Goal: Task Accomplishment & Management: Manage account settings

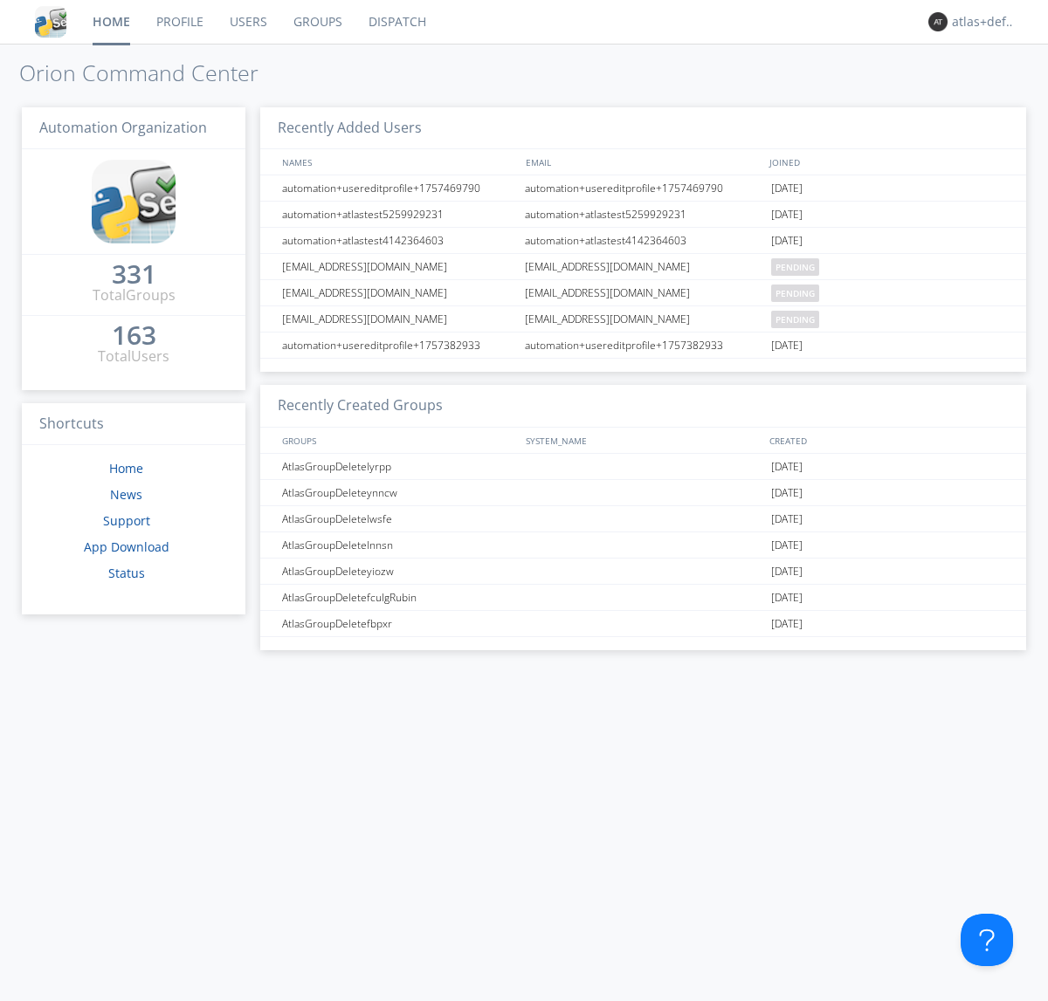
click at [316, 22] on link "Groups" at bounding box center [317, 22] width 75 height 44
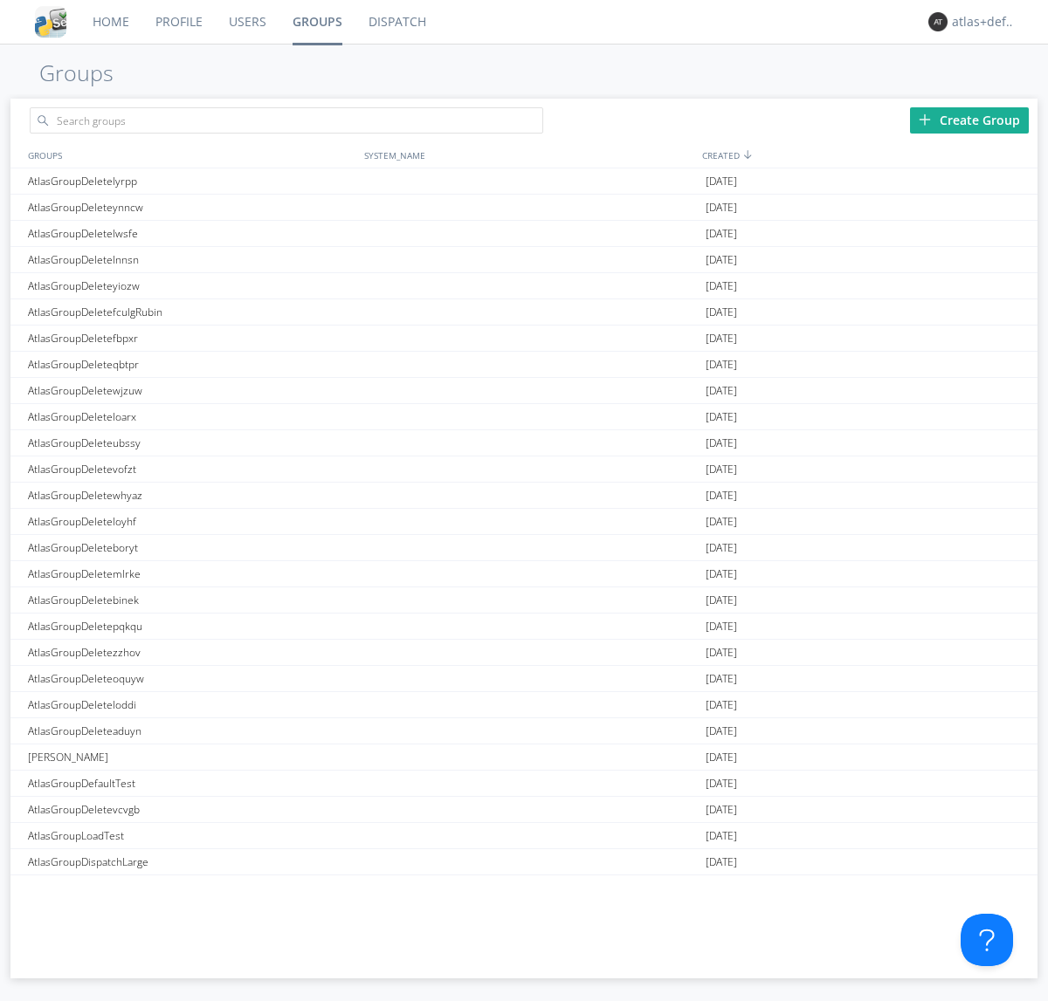
click at [969, 120] on div "Create Group" at bounding box center [969, 120] width 119 height 26
click at [316, 22] on link "Groups" at bounding box center [317, 22] width 76 height 44
type input "AtlasGroupDeletekzais"
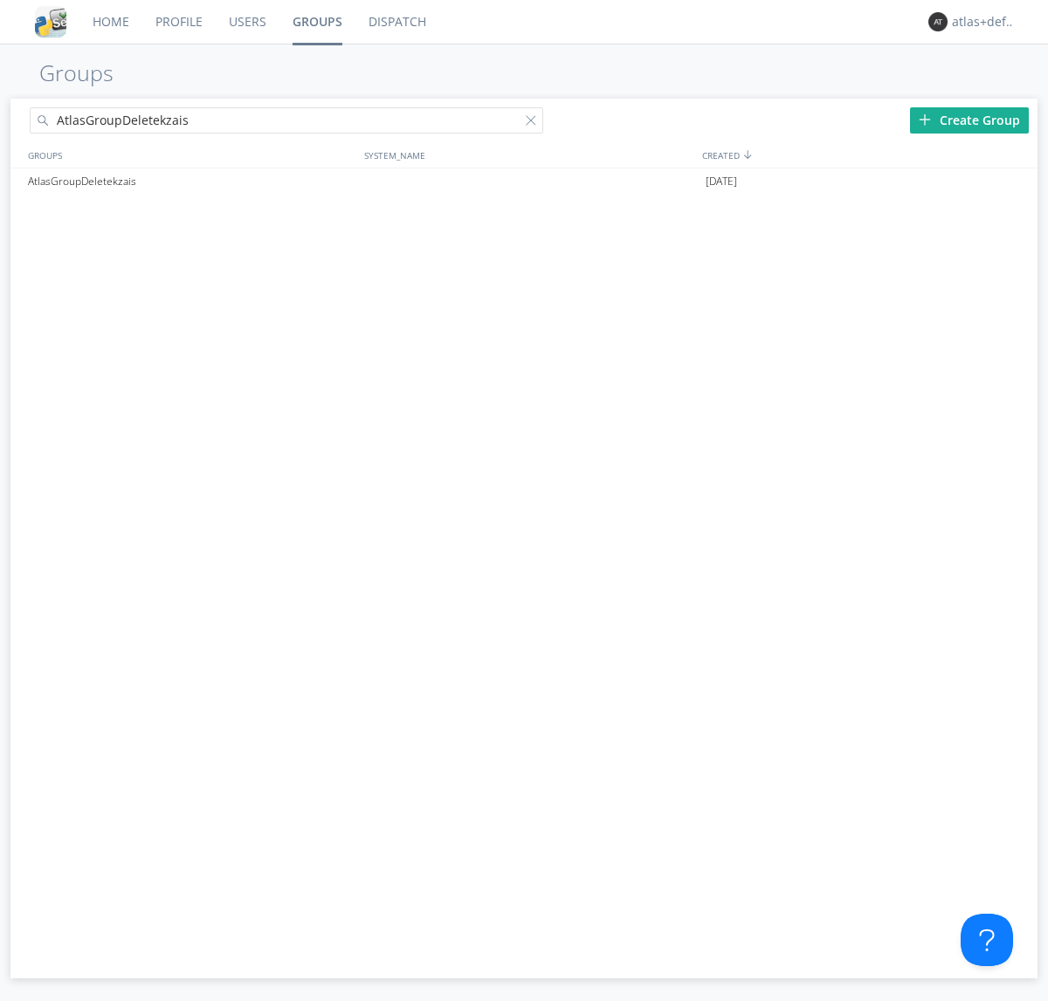
click at [246, 22] on link "Users" at bounding box center [248, 22] width 64 height 44
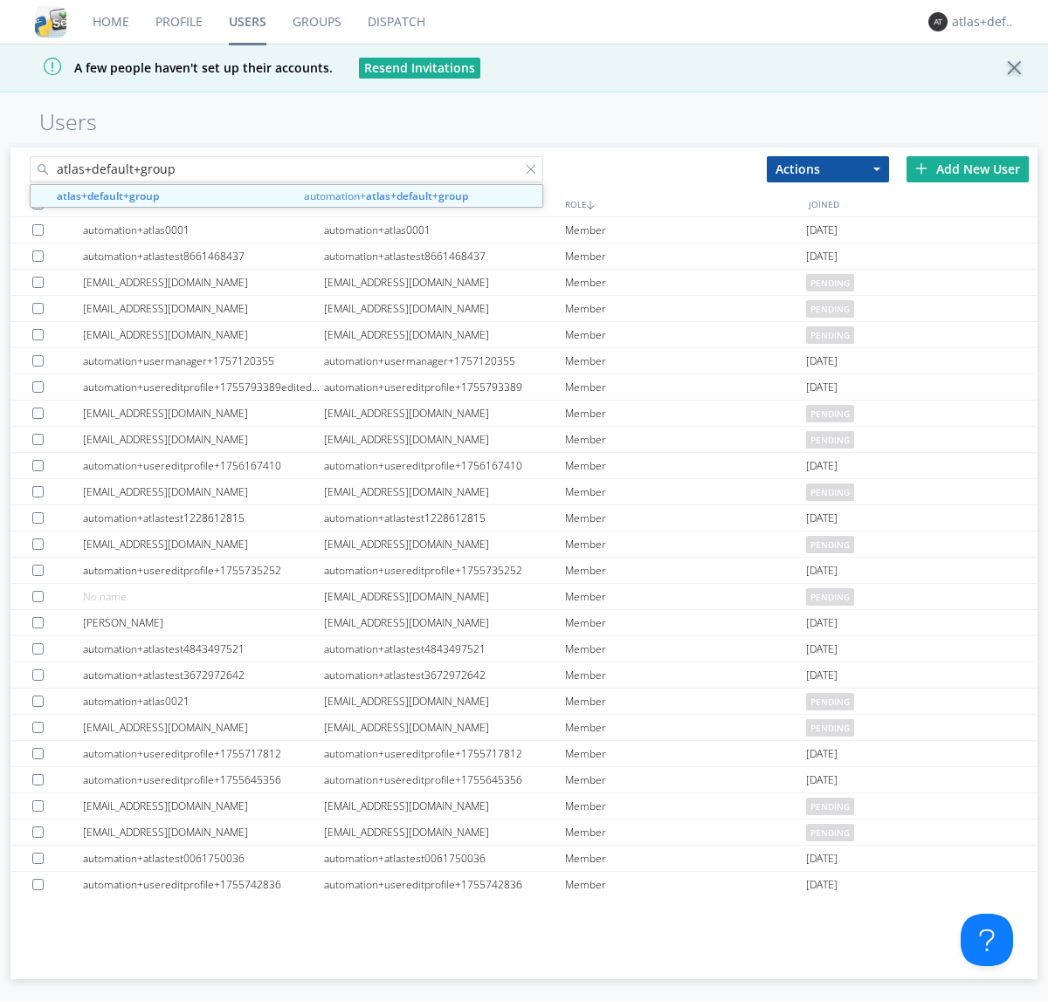
type input "atlas+default+group"
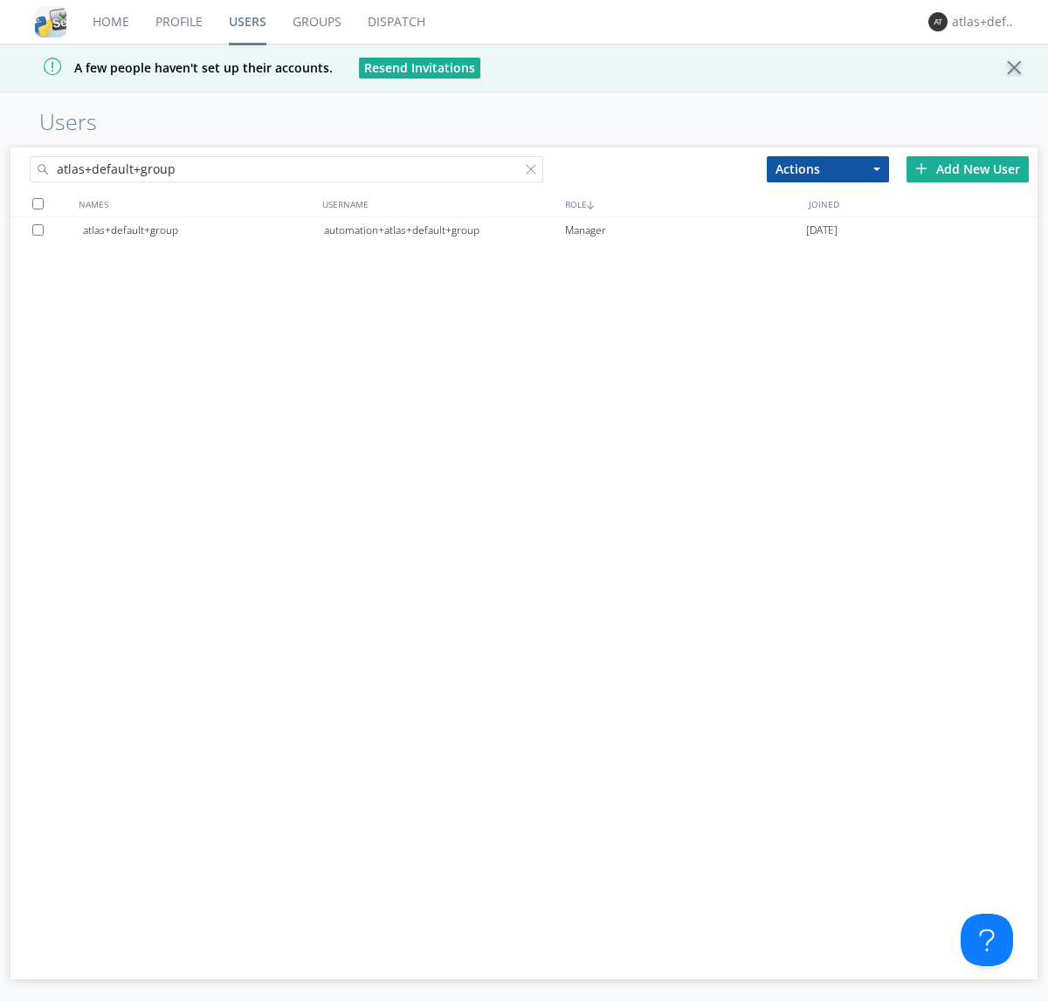
click at [443, 230] on div "automation+atlas+default+group" at bounding box center [444, 230] width 241 height 26
click at [395, 22] on link "Dispatch" at bounding box center [396, 22] width 84 height 44
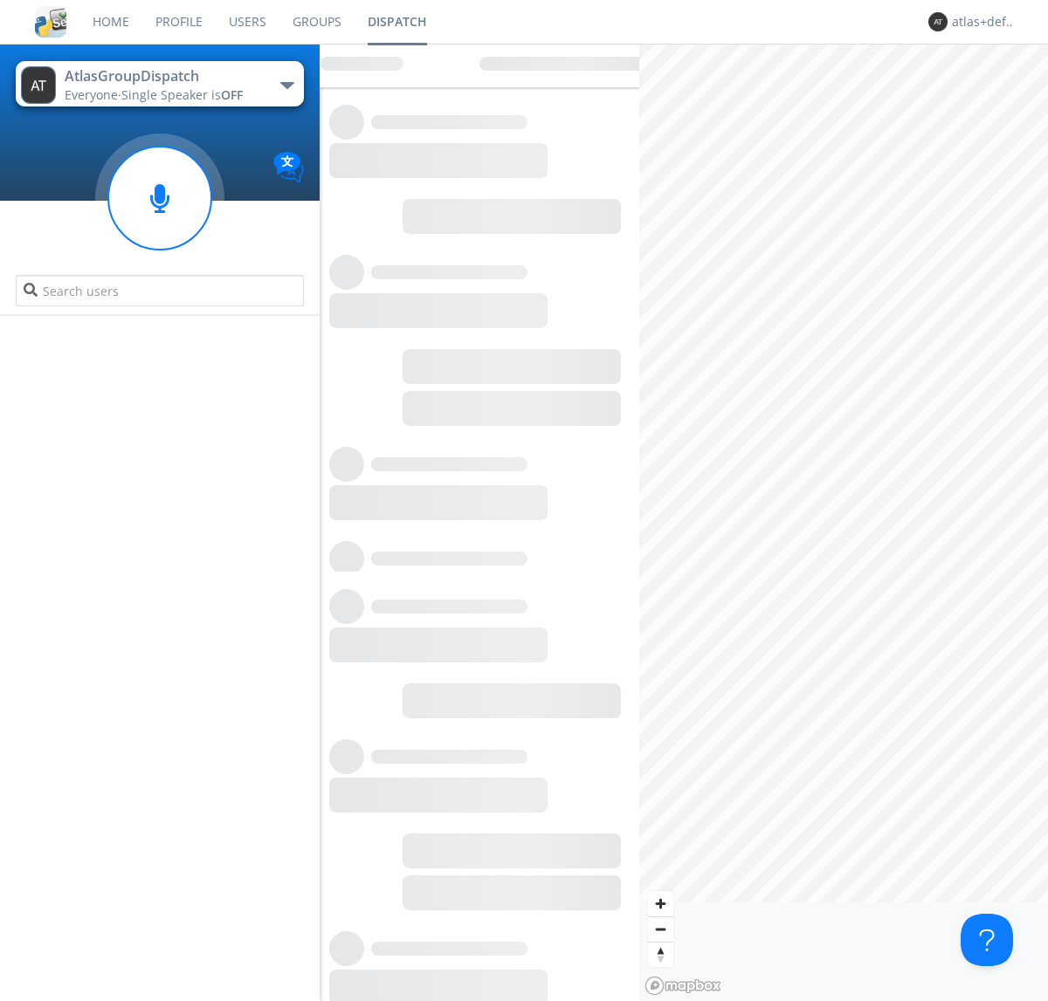
click at [246, 22] on link "Users" at bounding box center [248, 22] width 64 height 44
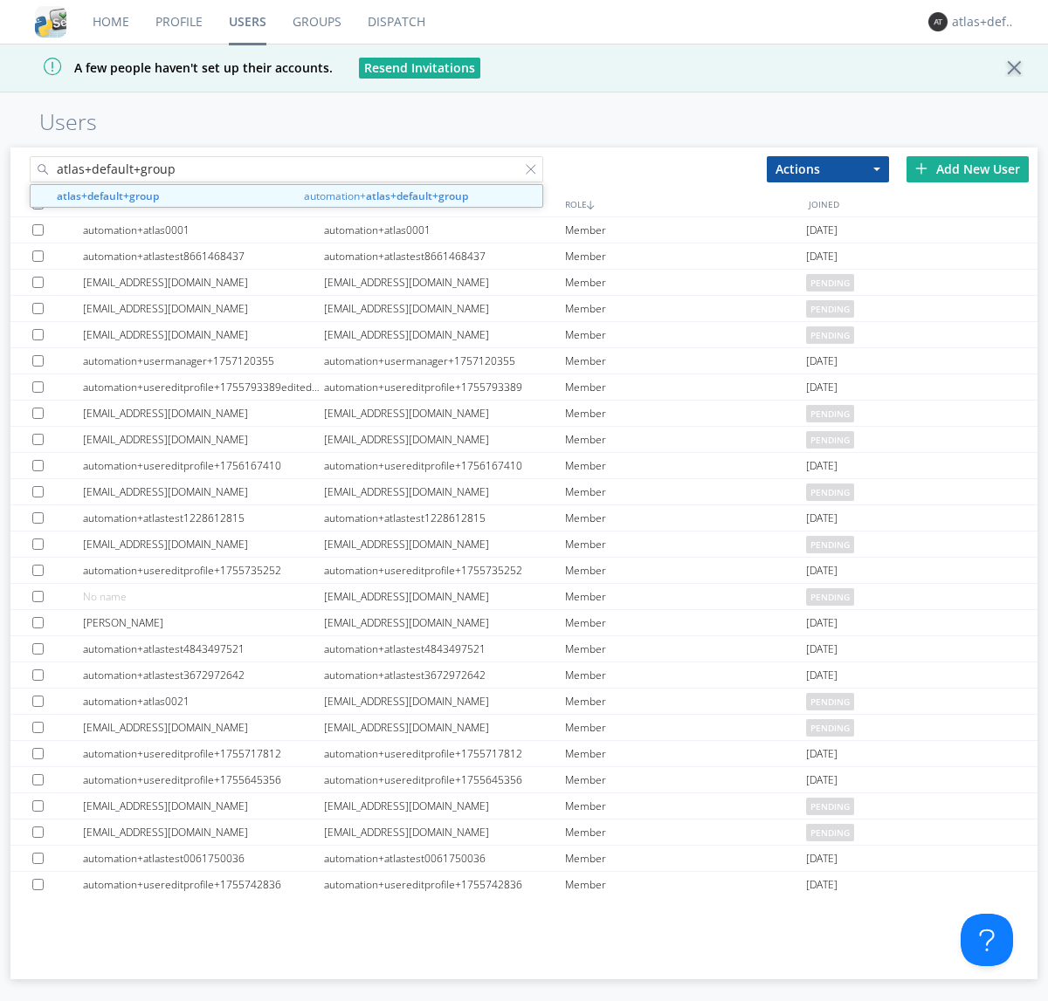
type input "atlas+default+group"
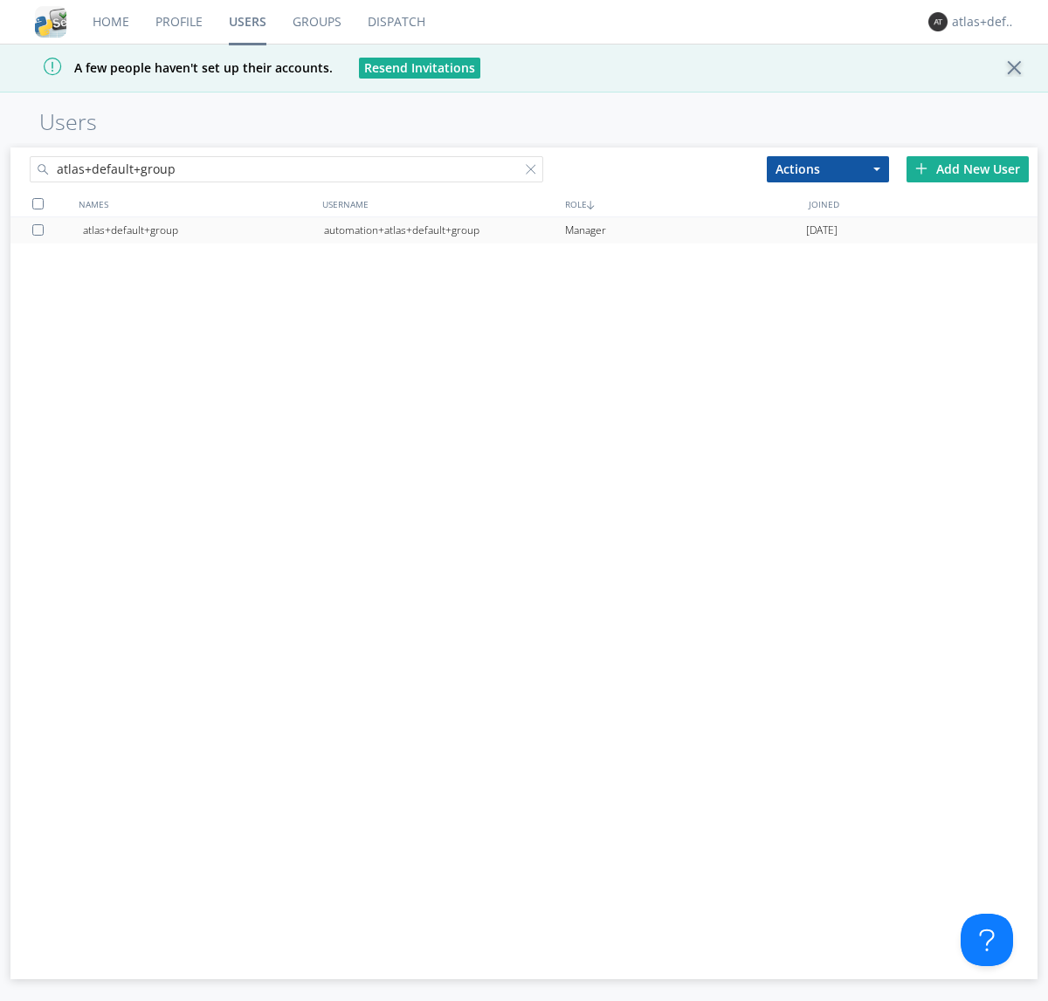
click at [443, 230] on div "automation+atlas+default+group" at bounding box center [444, 230] width 241 height 26
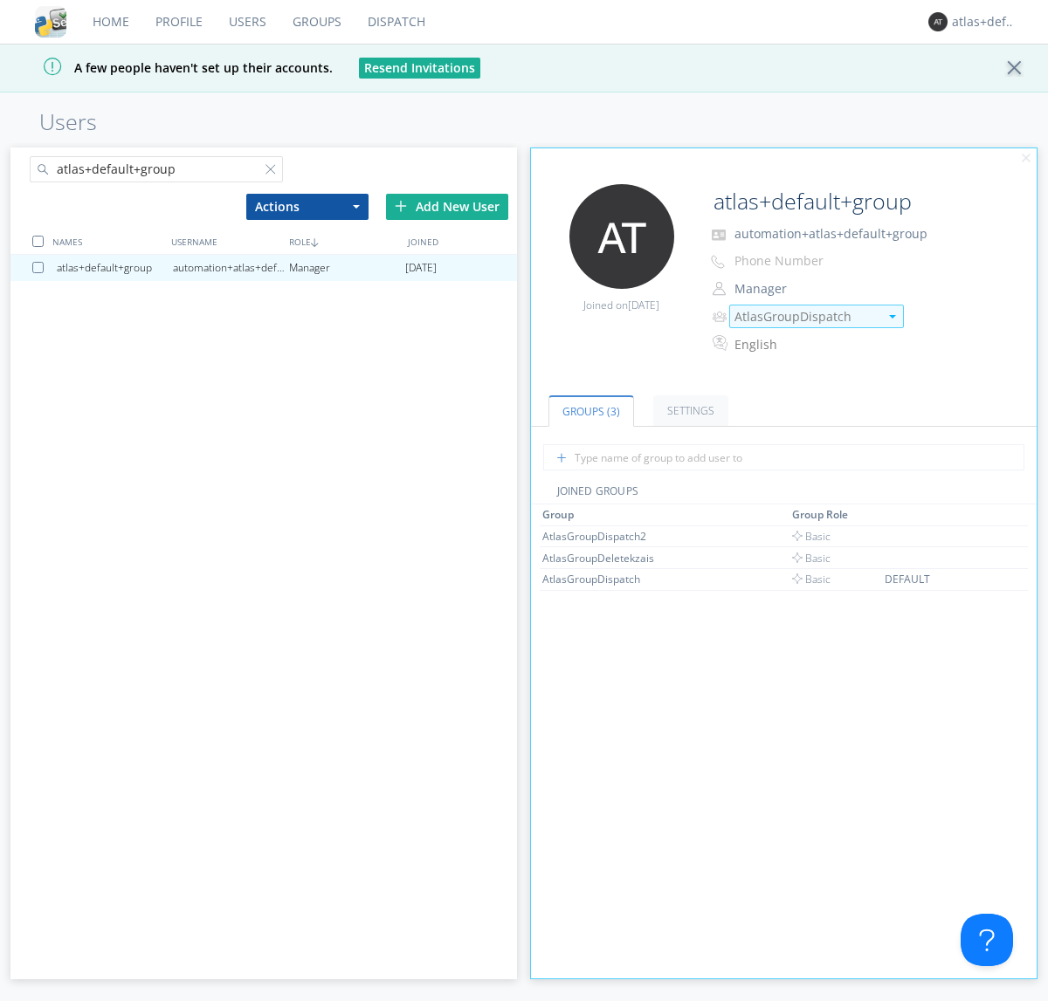
click at [891, 316] on img at bounding box center [892, 316] width 7 height 3
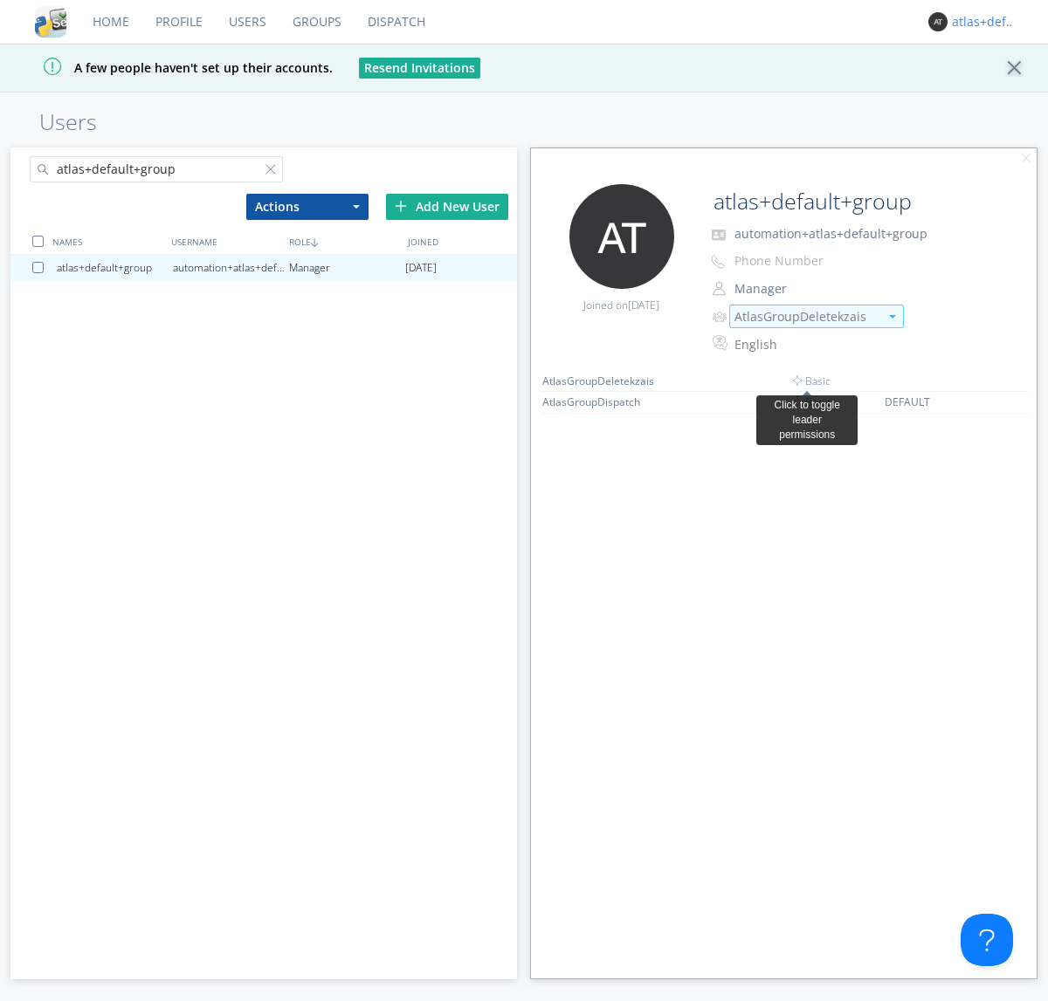
click at [395, 22] on link "Dispatch" at bounding box center [396, 22] width 84 height 44
click at [979, 22] on div "atlas+default+group" at bounding box center [984, 21] width 65 height 17
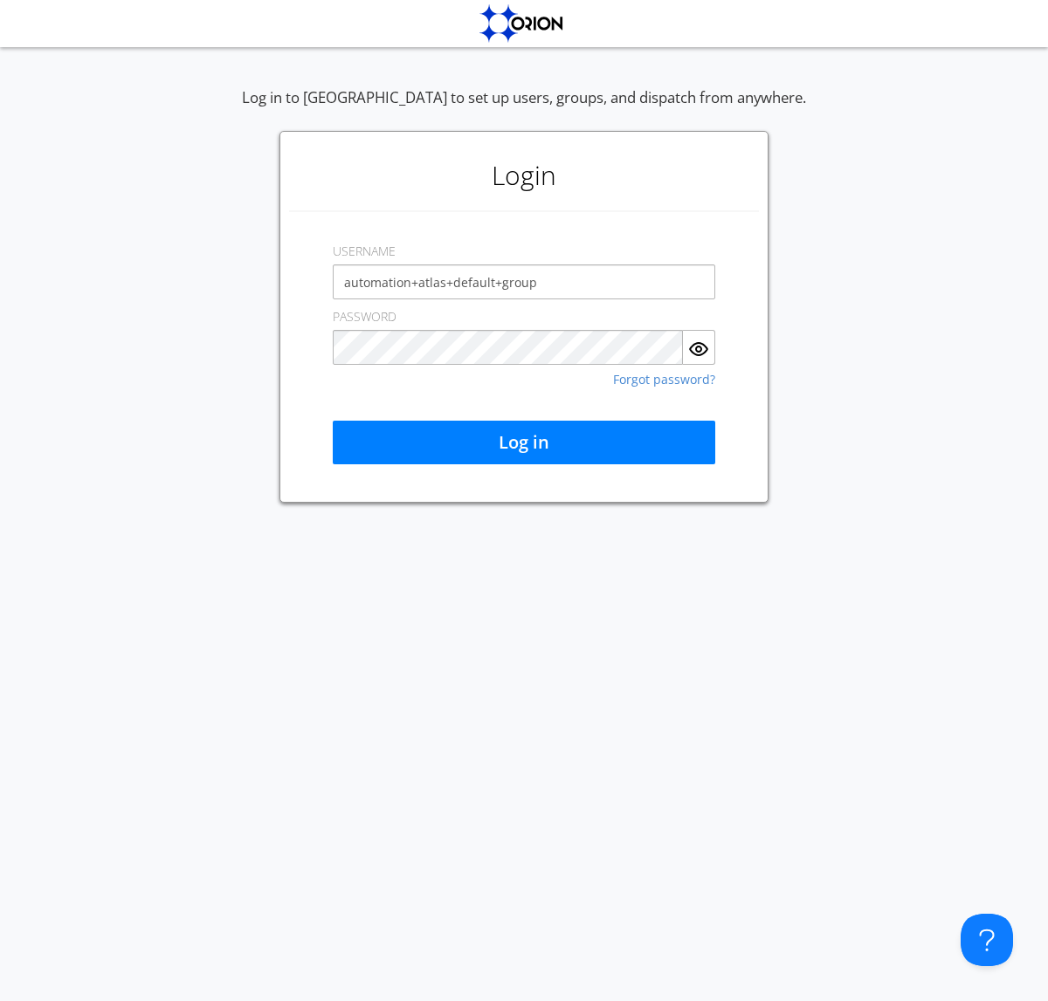
type input "automation+atlas+default+group"
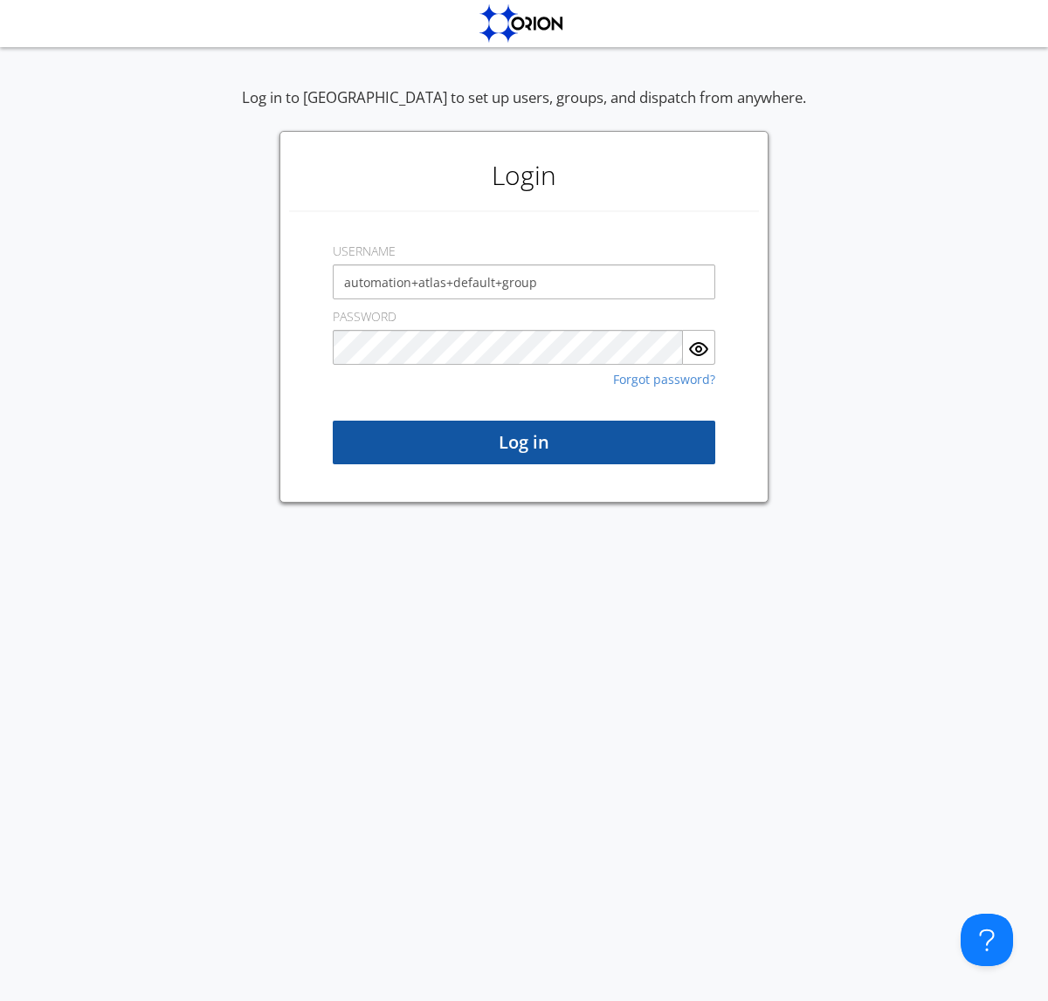
click at [524, 443] on button "Log in" at bounding box center [524, 443] width 382 height 44
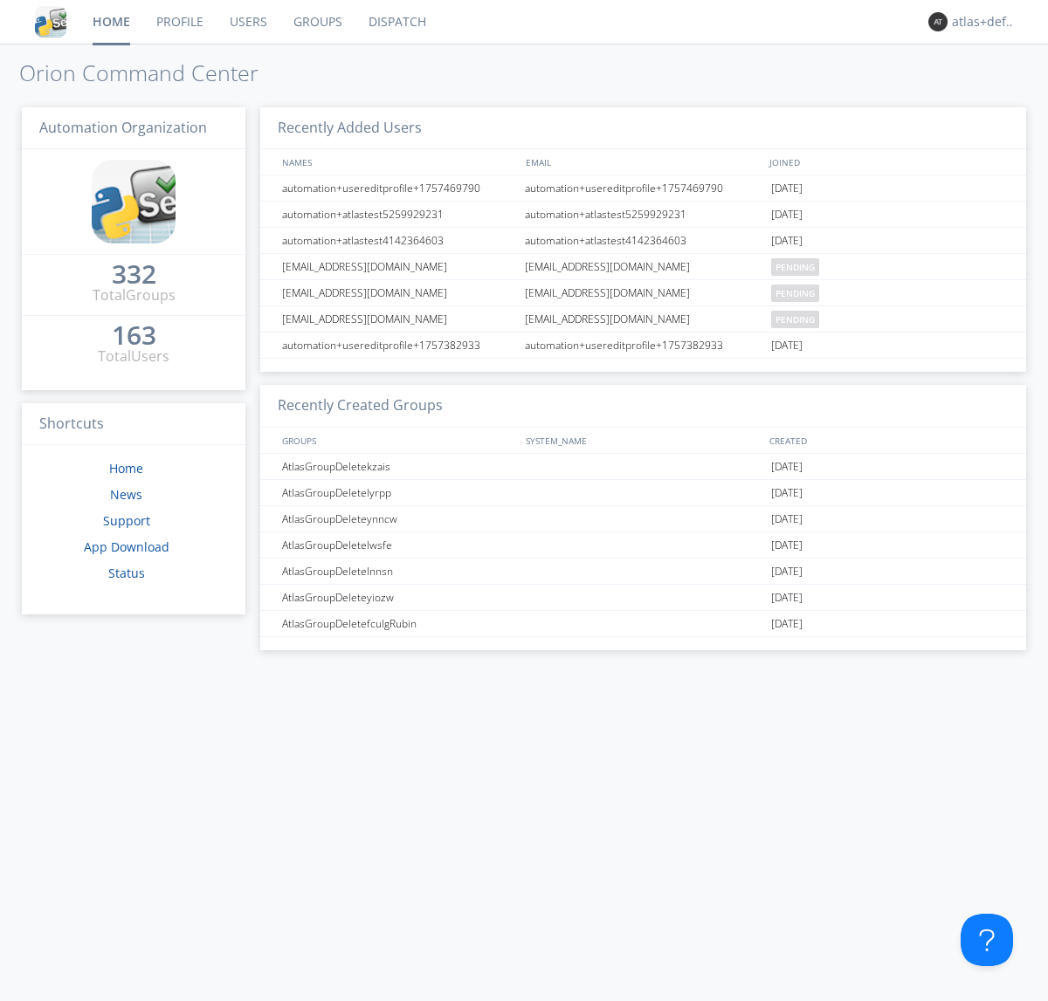
click at [395, 22] on link "Dispatch" at bounding box center [397, 22] width 84 height 44
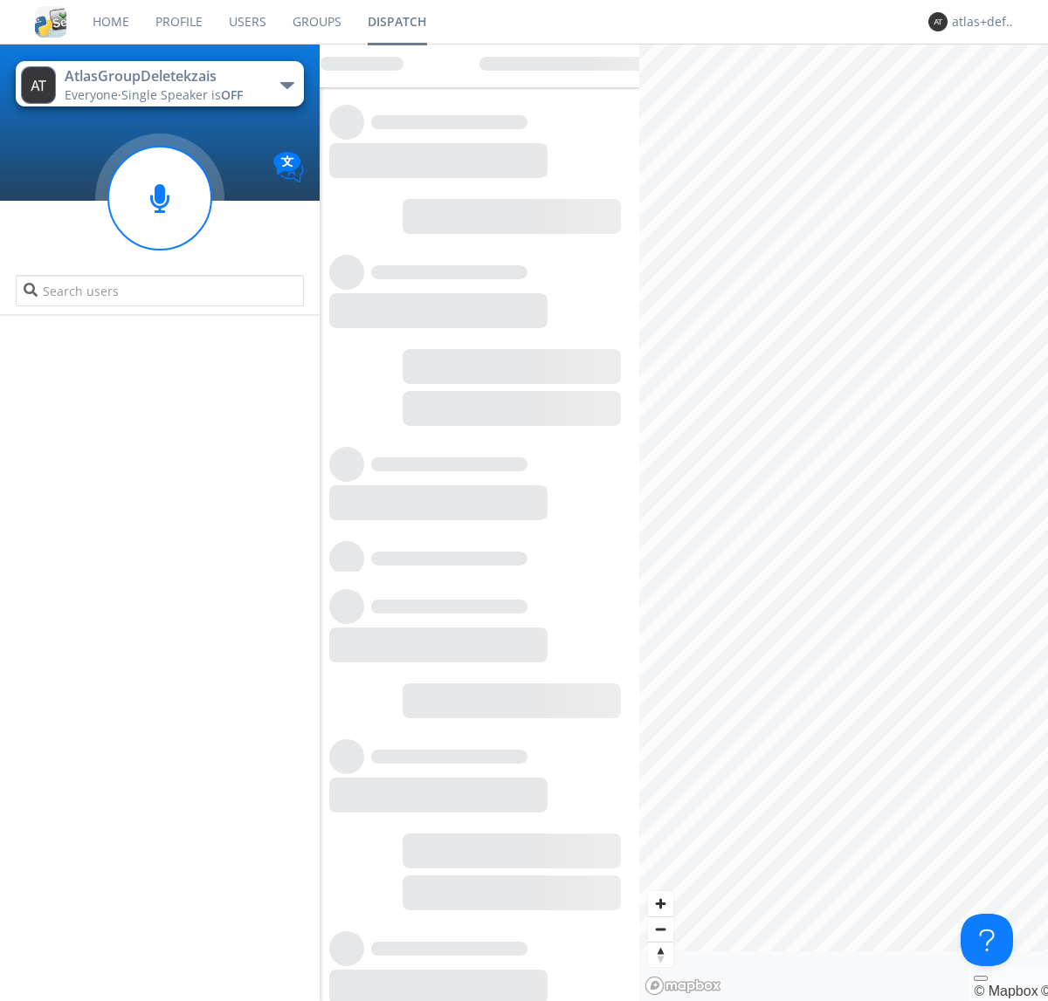
click at [246, 22] on link "Users" at bounding box center [248, 22] width 64 height 44
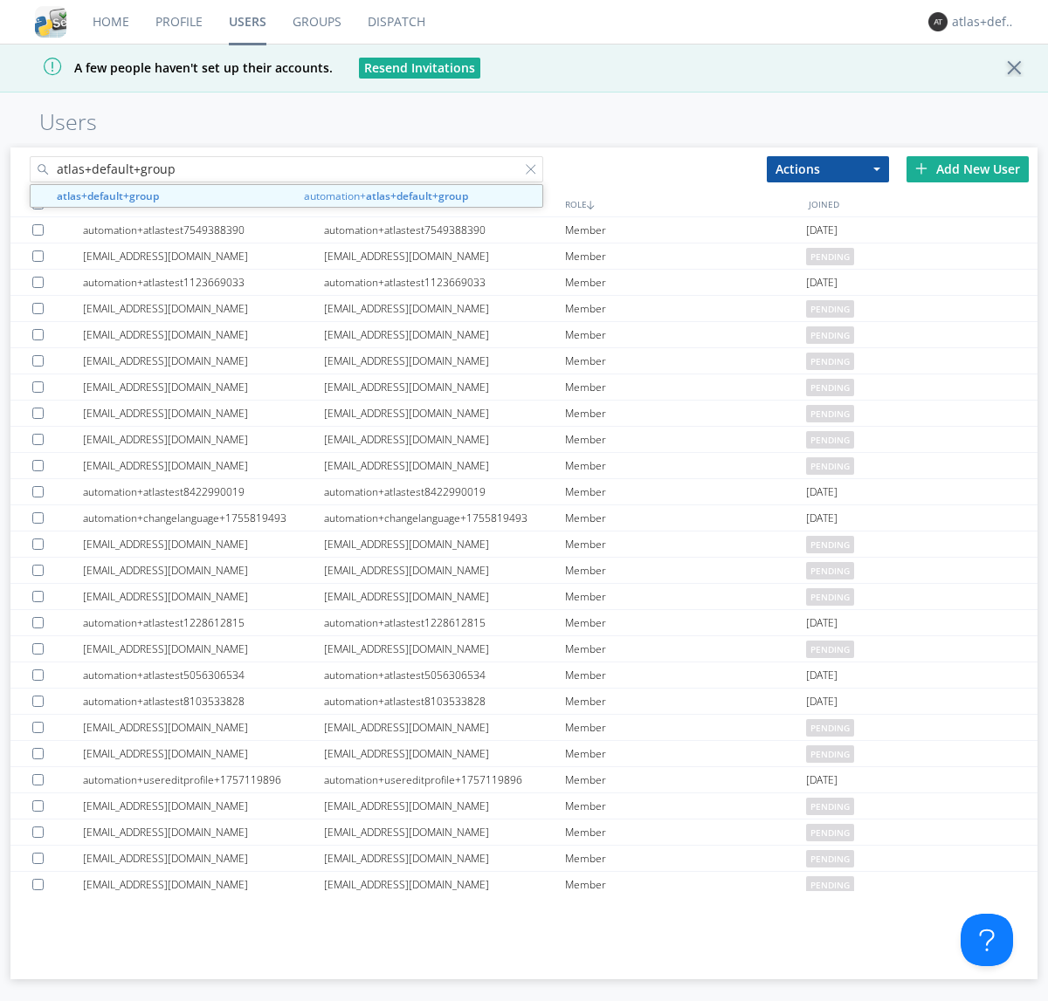
type input "atlas+default+group"
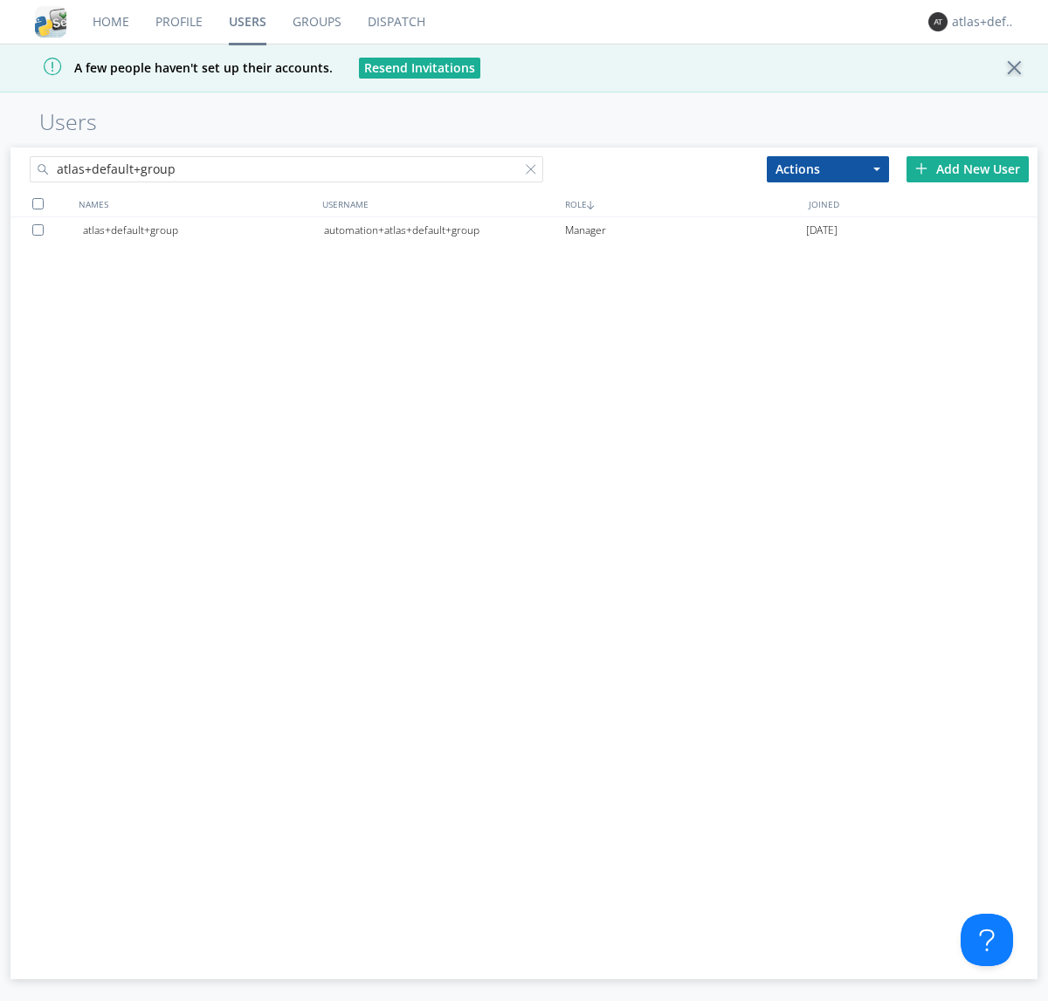
click at [443, 230] on div "automation+atlas+default+group" at bounding box center [444, 230] width 241 height 26
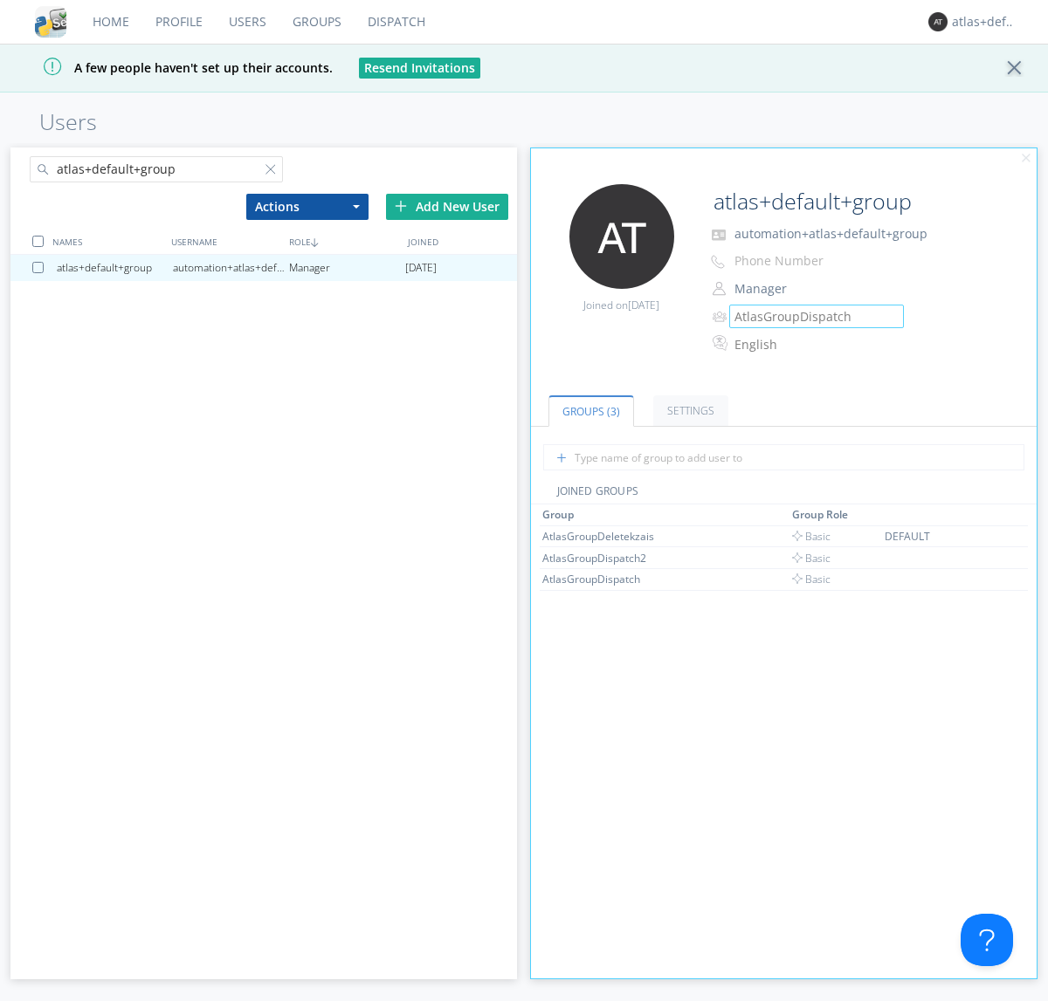
click at [315, 22] on link "Groups" at bounding box center [316, 22] width 75 height 44
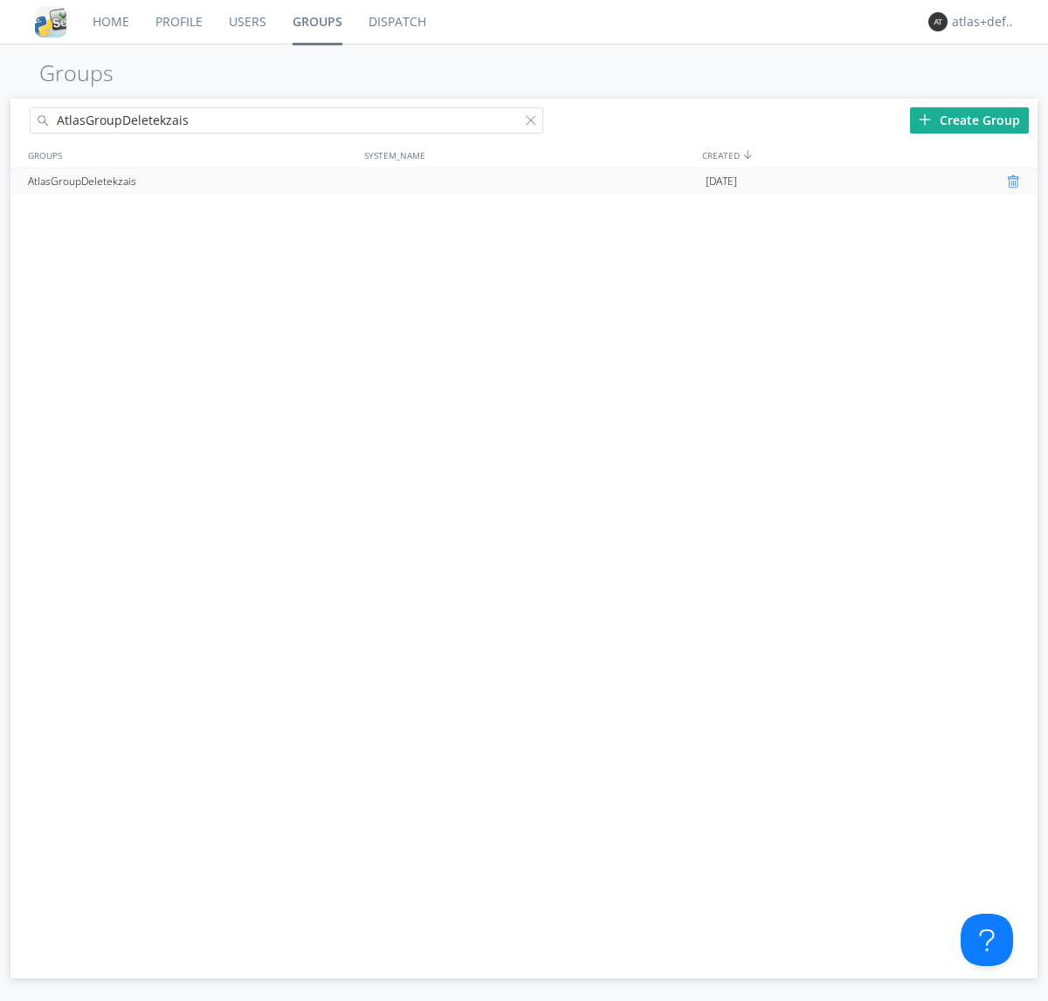
type input "AtlasGroupDeletekzais"
click at [1014, 182] on div at bounding box center [1015, 182] width 17 height 14
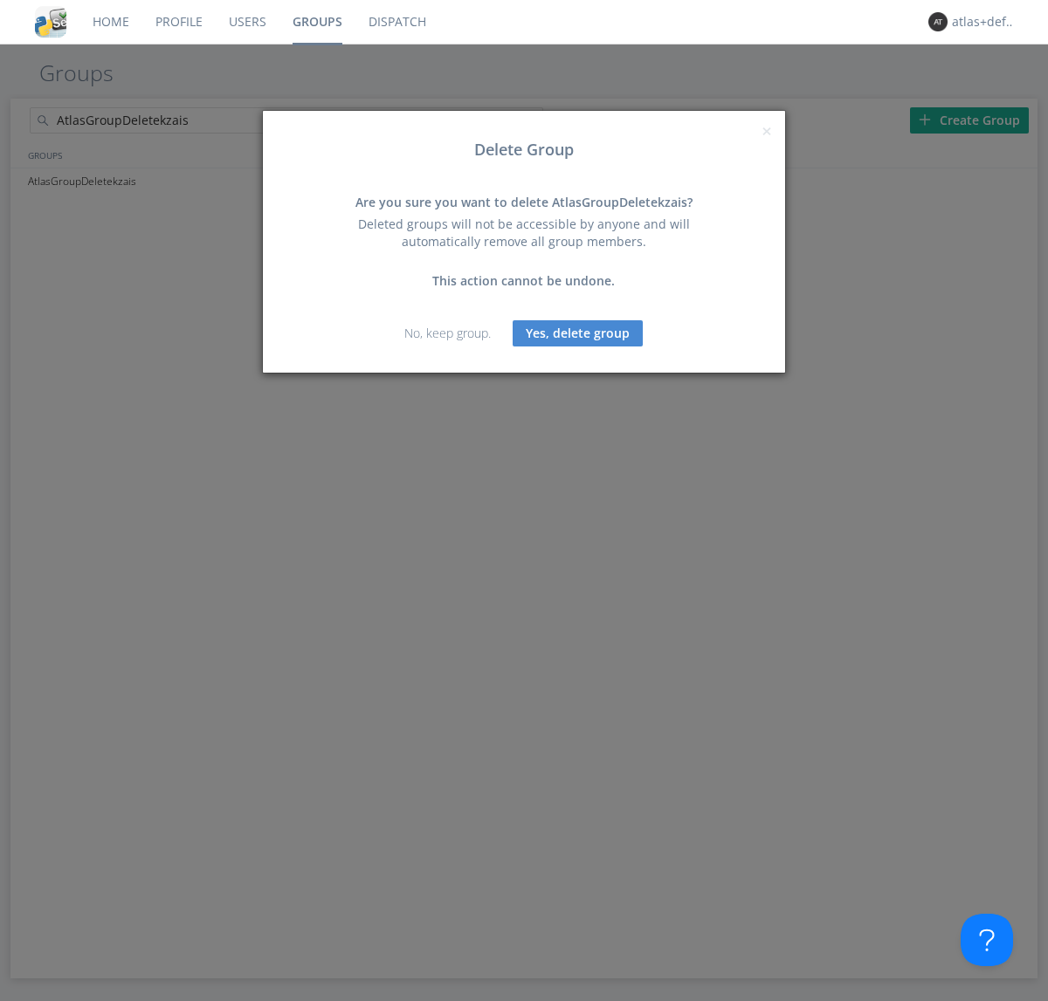
click at [578, 333] on button "Yes, delete group" at bounding box center [577, 333] width 130 height 26
